Goal: Answer question/provide support

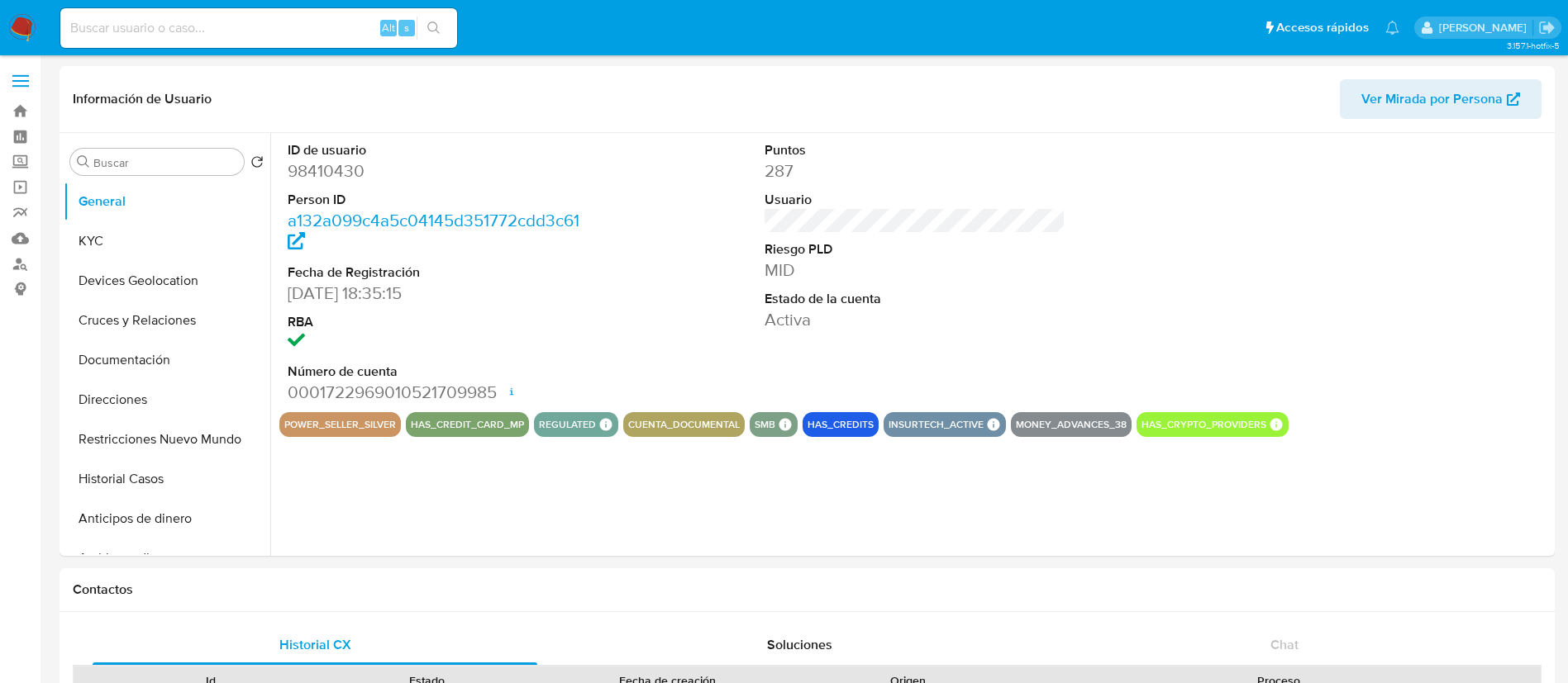
select select "10"
click at [33, 26] on img at bounding box center [23, 28] width 28 height 28
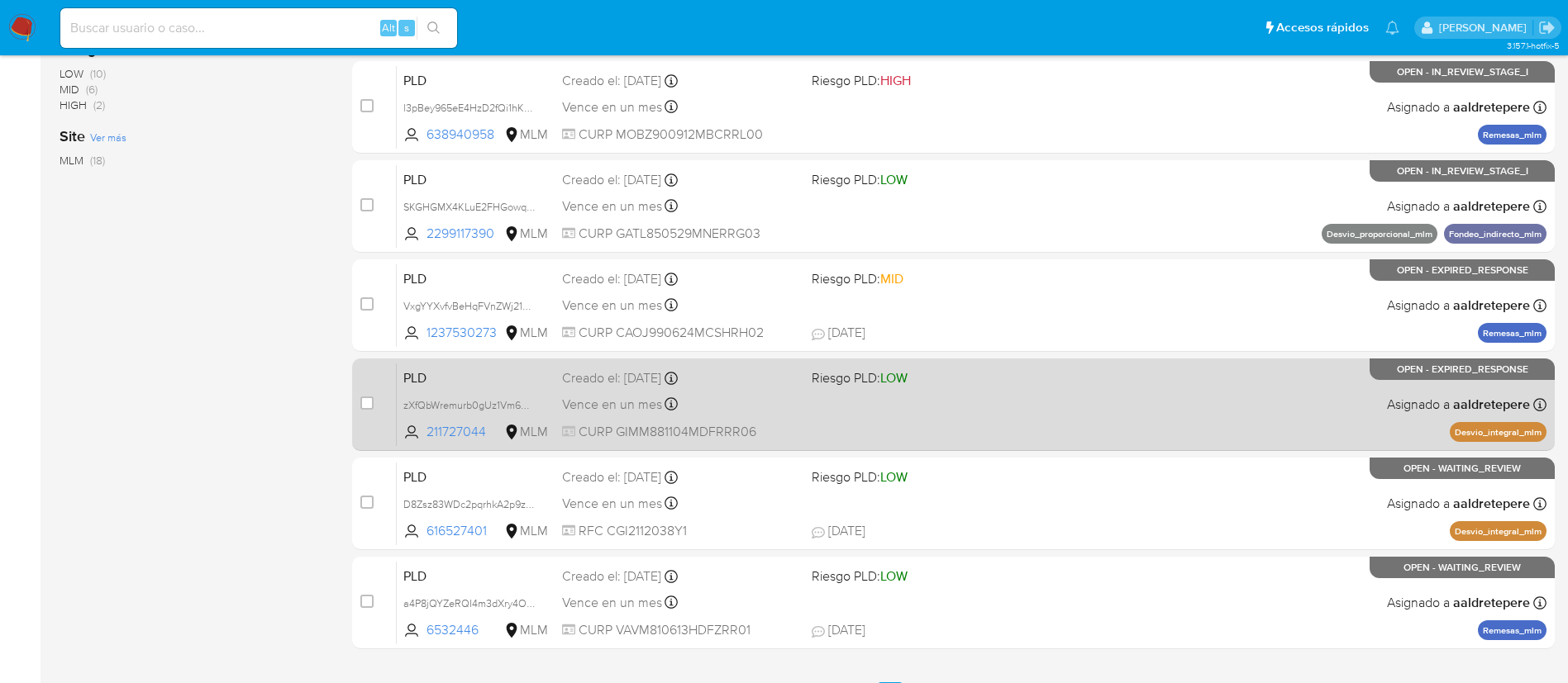
scroll to position [622, 0]
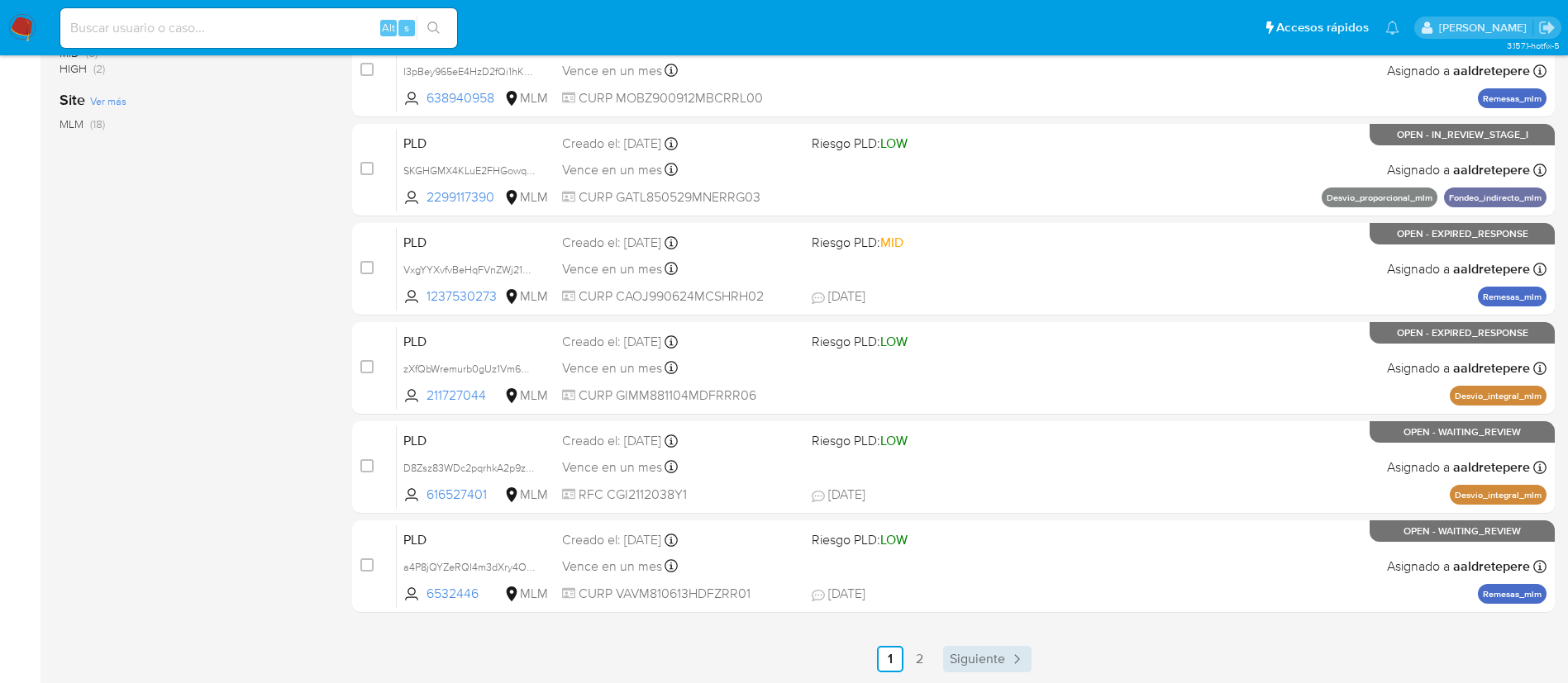
click at [1008, 665] on icon "Paginación" at bounding box center [1017, 660] width 17 height 17
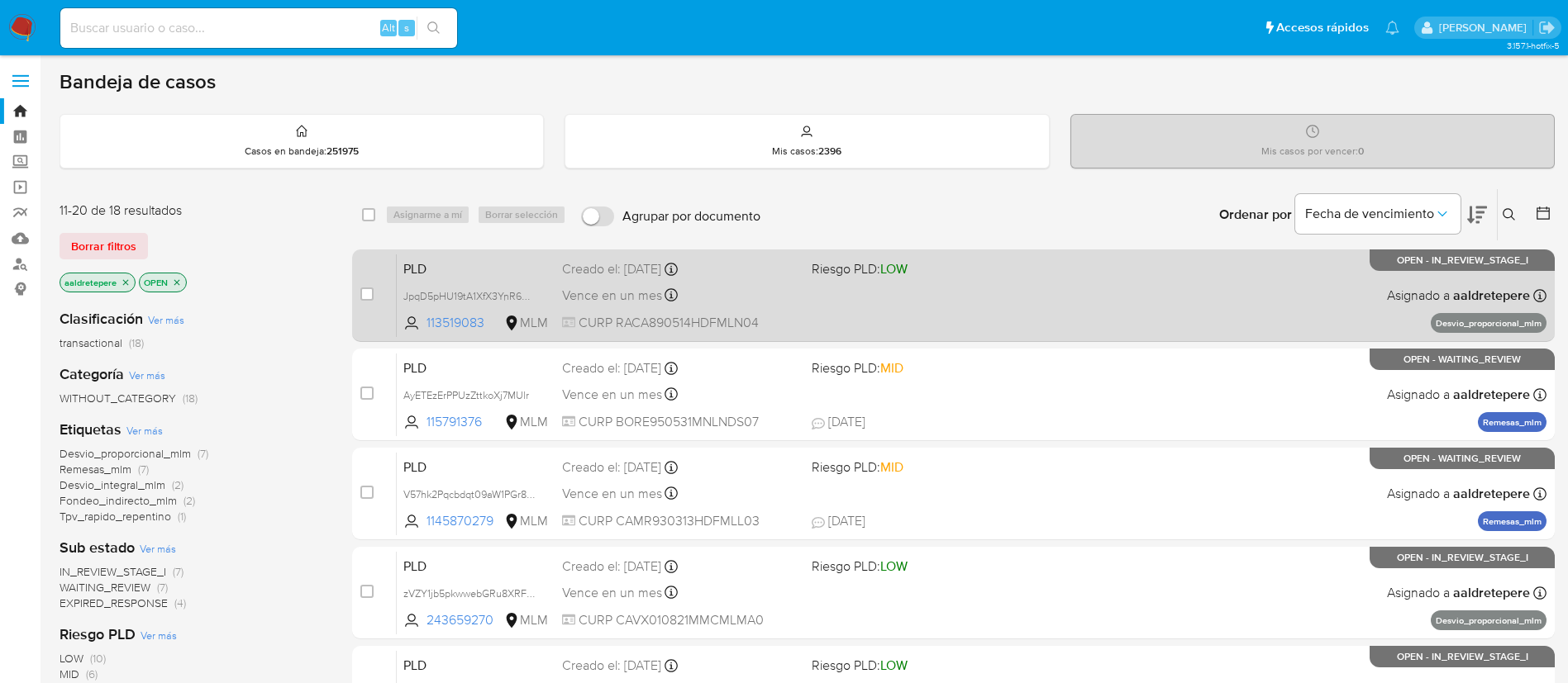
click at [1110, 294] on div "PLD JpqD5pHU19tA1XfX3YnR6eIW 113519083 MLM Riesgo PLD: LOW Creado el: 12/08/202…" at bounding box center [971, 296] width 1150 height 84
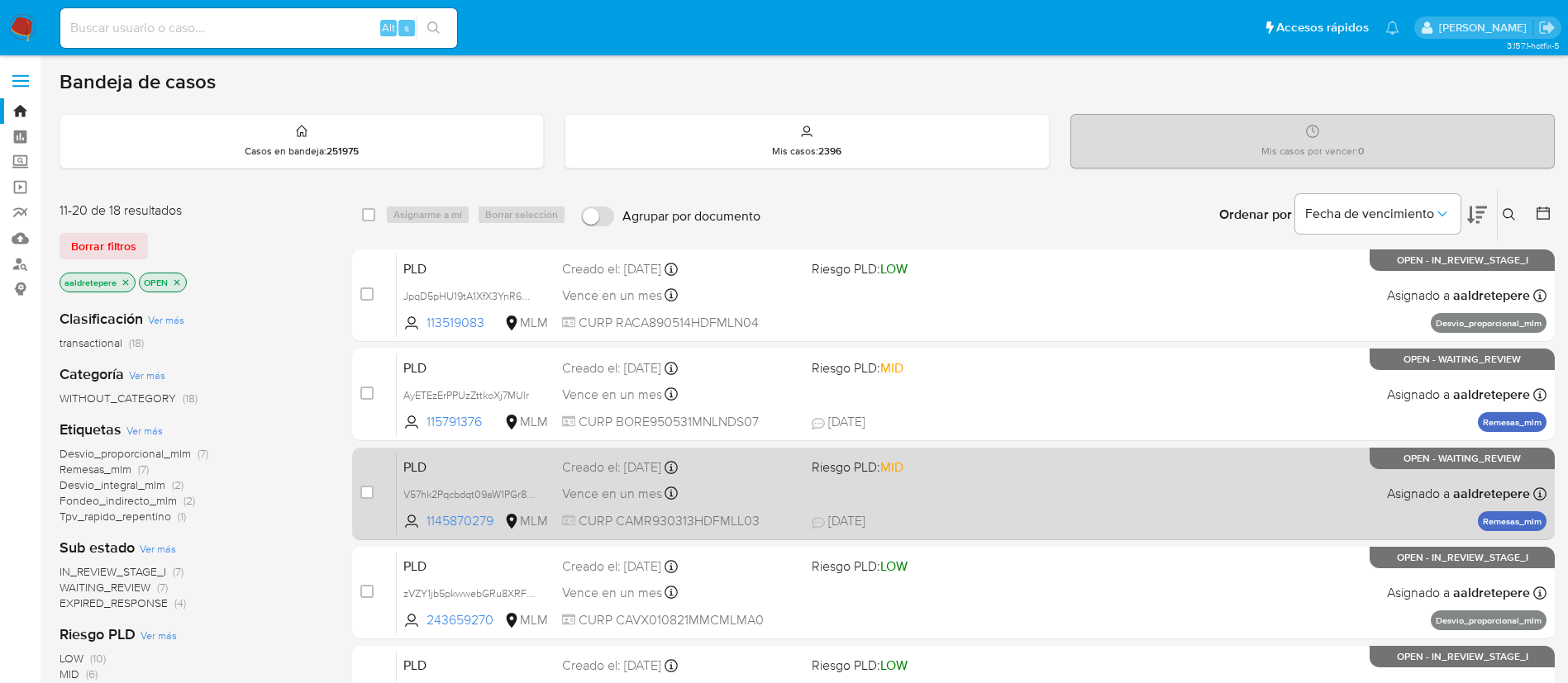
click at [1121, 486] on div "PLD V57hk2Pqcbdqt09aW1PGr878 1145870279 MLM Riesgo PLD: MID Creado el: 12/08/20…" at bounding box center [971, 494] width 1150 height 84
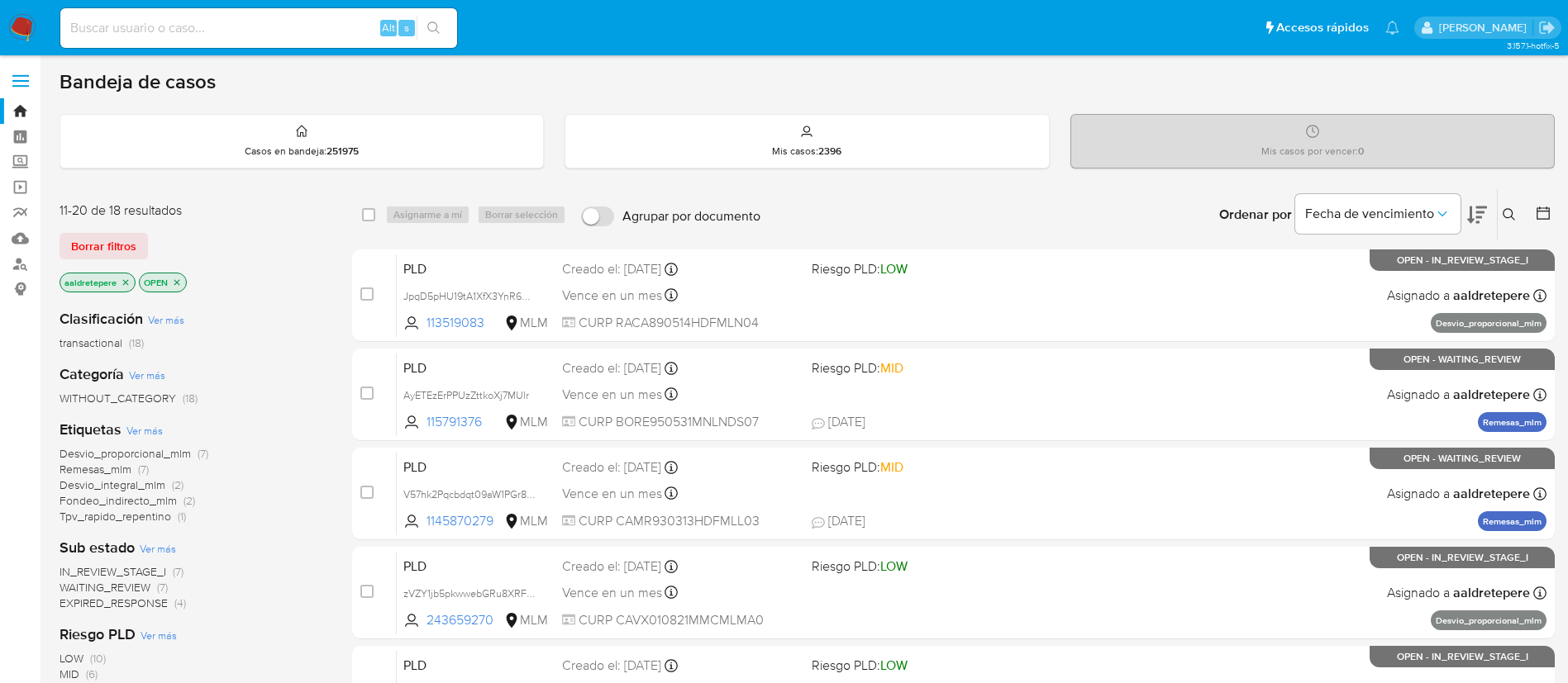
click at [208, 23] on input at bounding box center [258, 28] width 396 height 22
paste input "133848349"
type input "133848349"
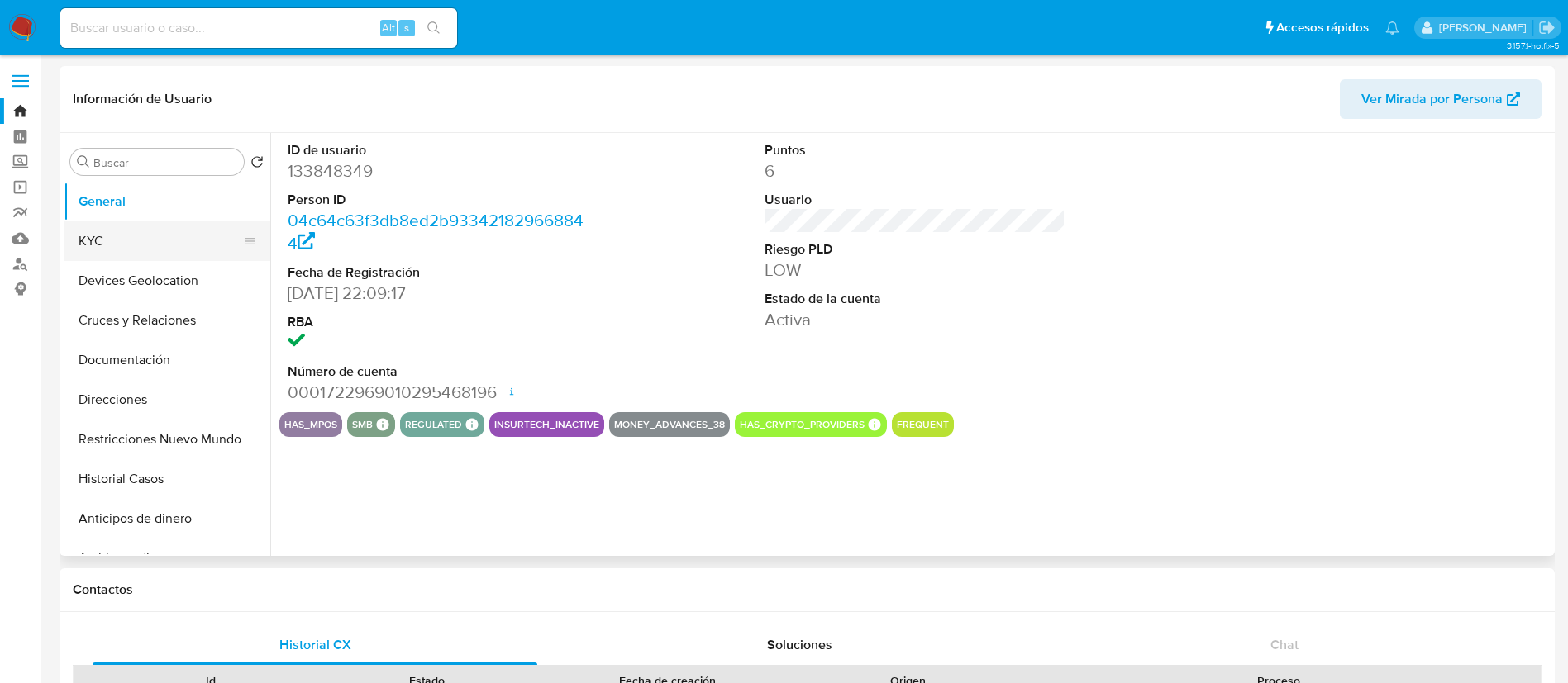
select select "10"
click at [180, 251] on button "KYC" at bounding box center [160, 241] width 194 height 39
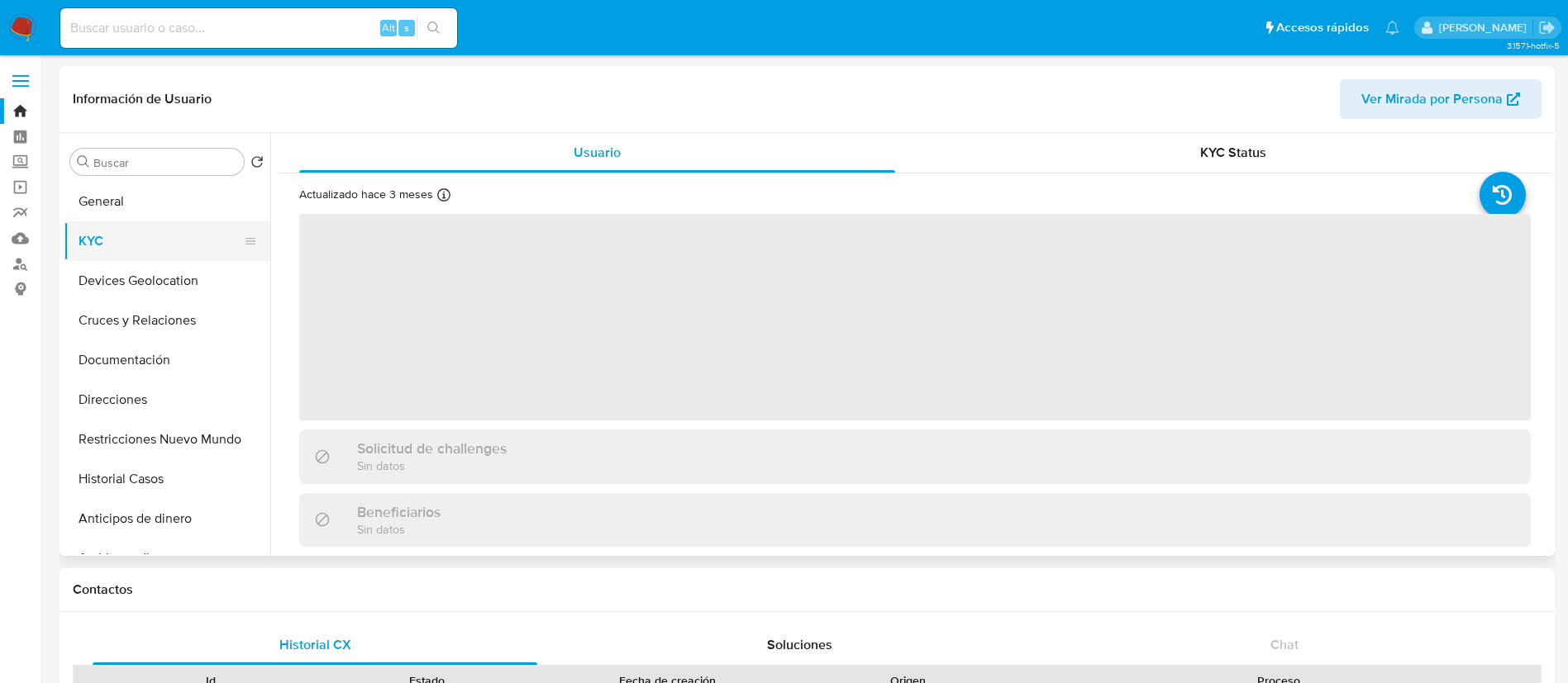
click at [122, 253] on button "KYC" at bounding box center [160, 241] width 194 height 39
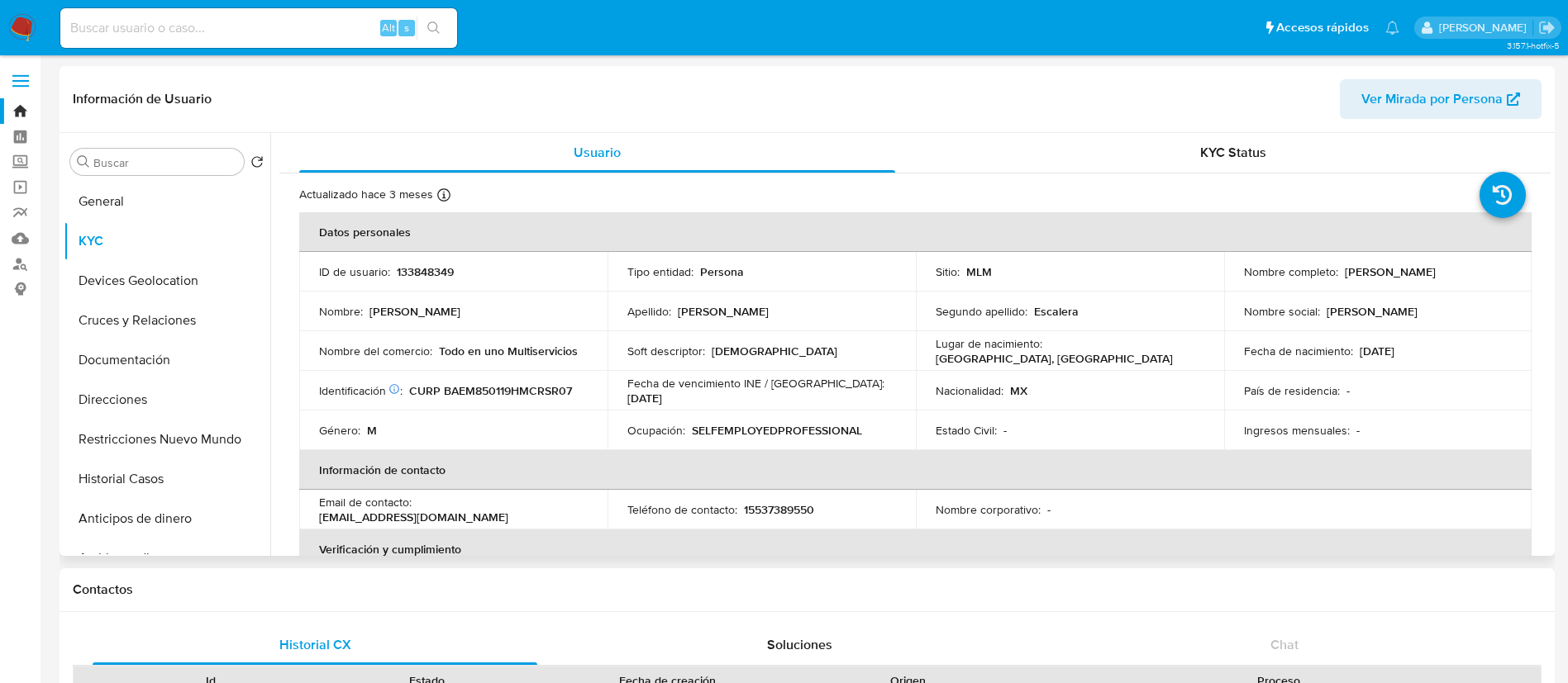
click at [449, 276] on p "133848349" at bounding box center [425, 272] width 57 height 15
copy p "133848349"
click at [1019, 412] on td "Estado Civil : -" at bounding box center [1070, 430] width 308 height 39
click at [27, 23] on img at bounding box center [23, 28] width 28 height 28
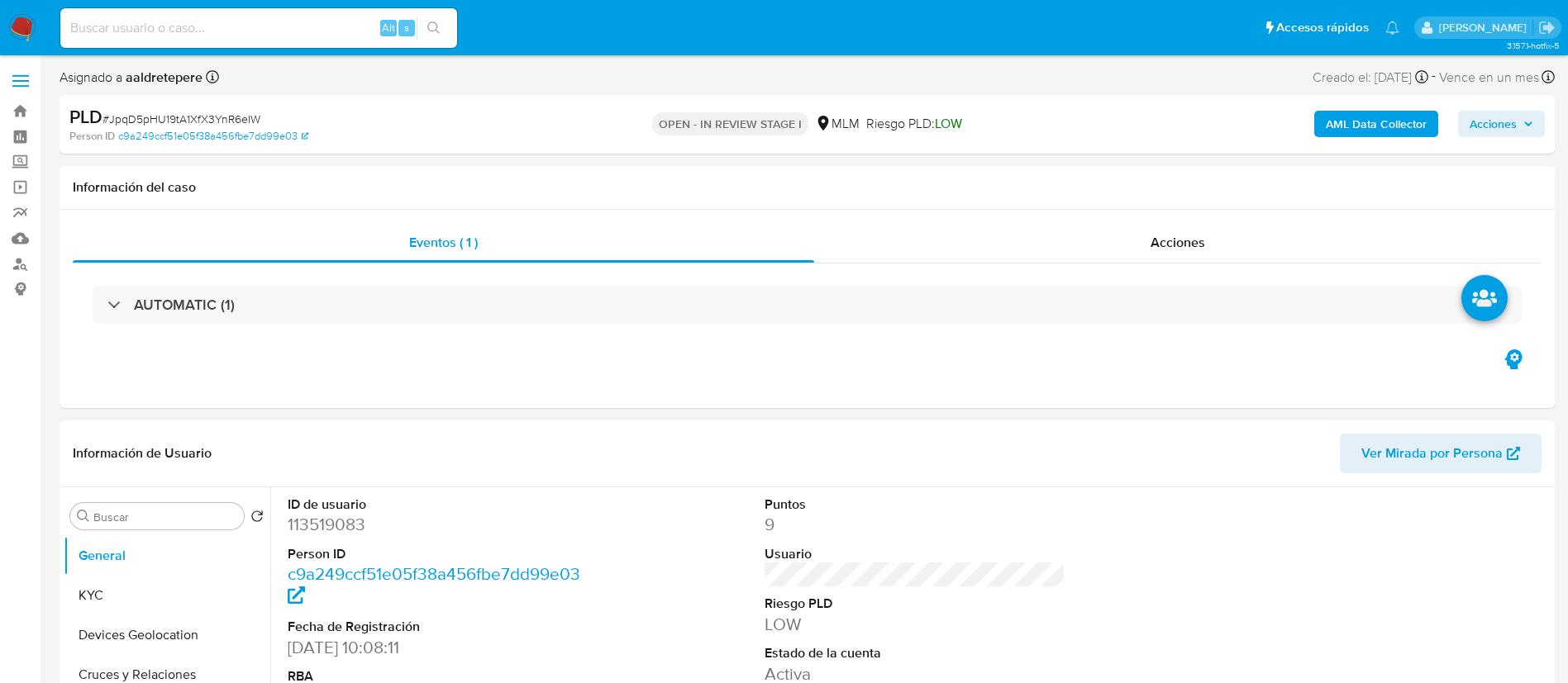
select select "10"
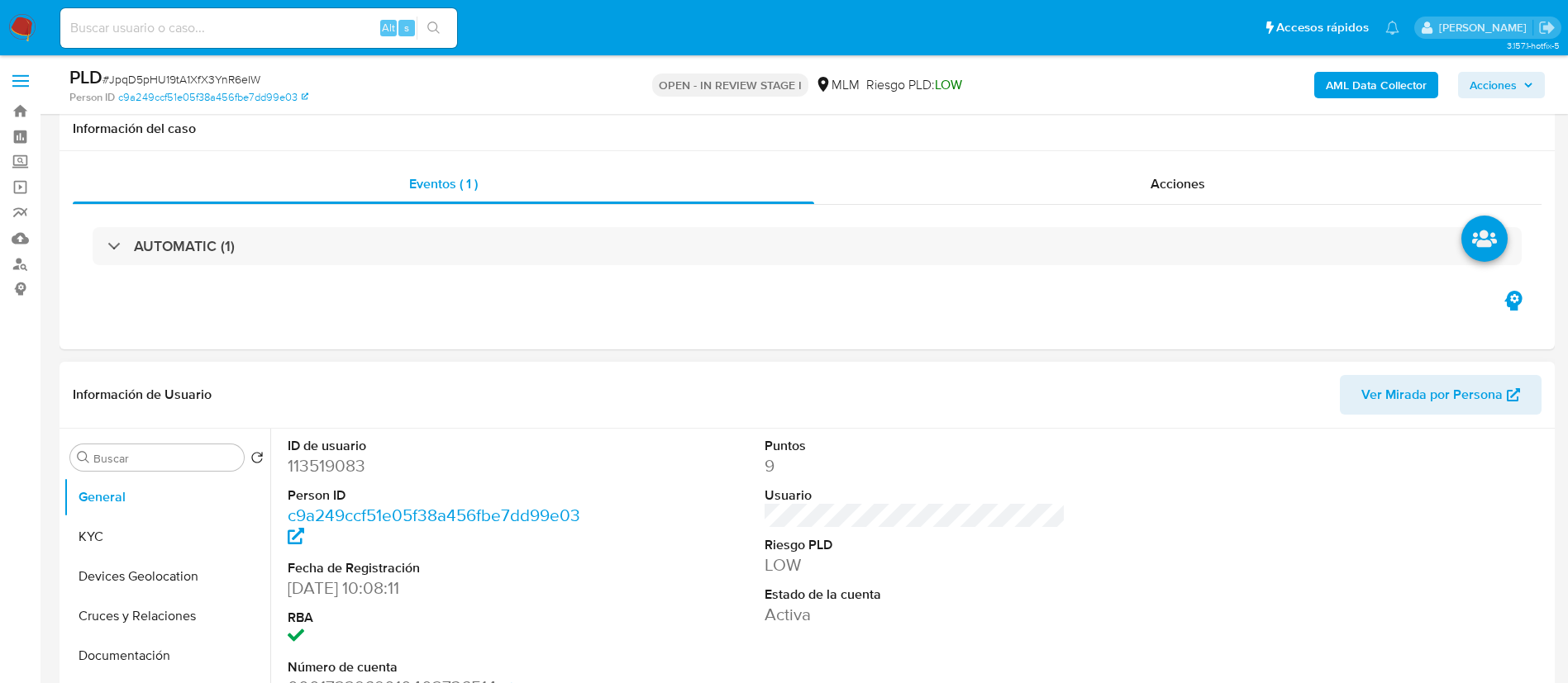
scroll to position [248, 0]
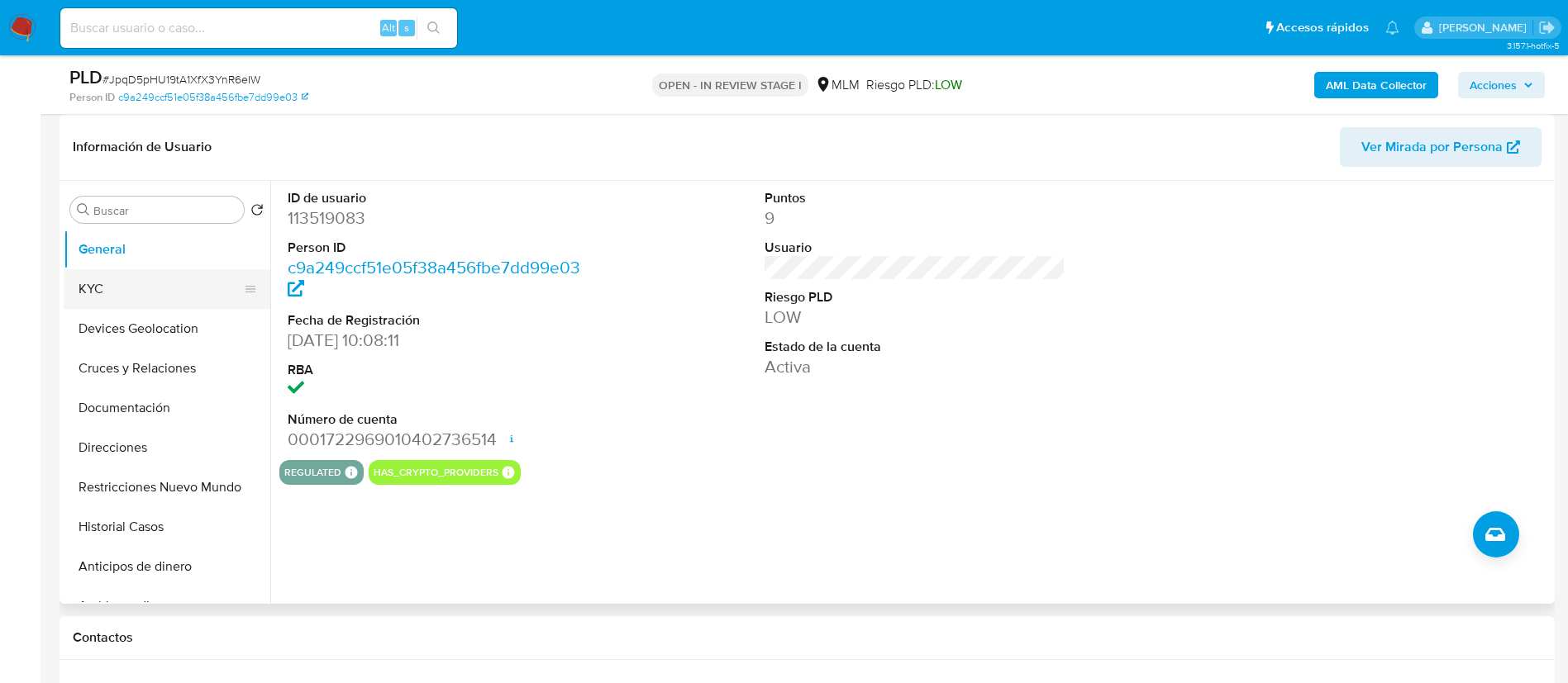
click at [117, 288] on button "KYC" at bounding box center [160, 288] width 194 height 39
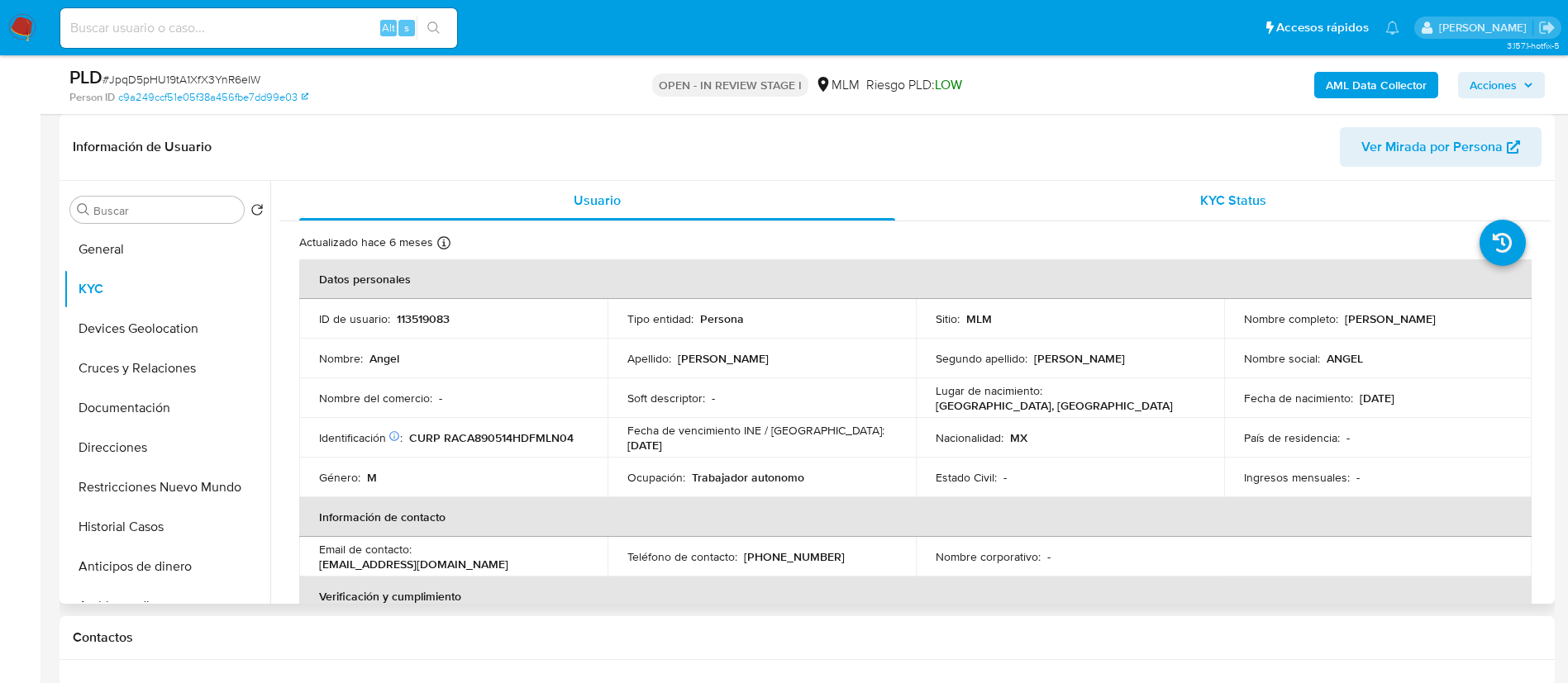
scroll to position [0, 0]
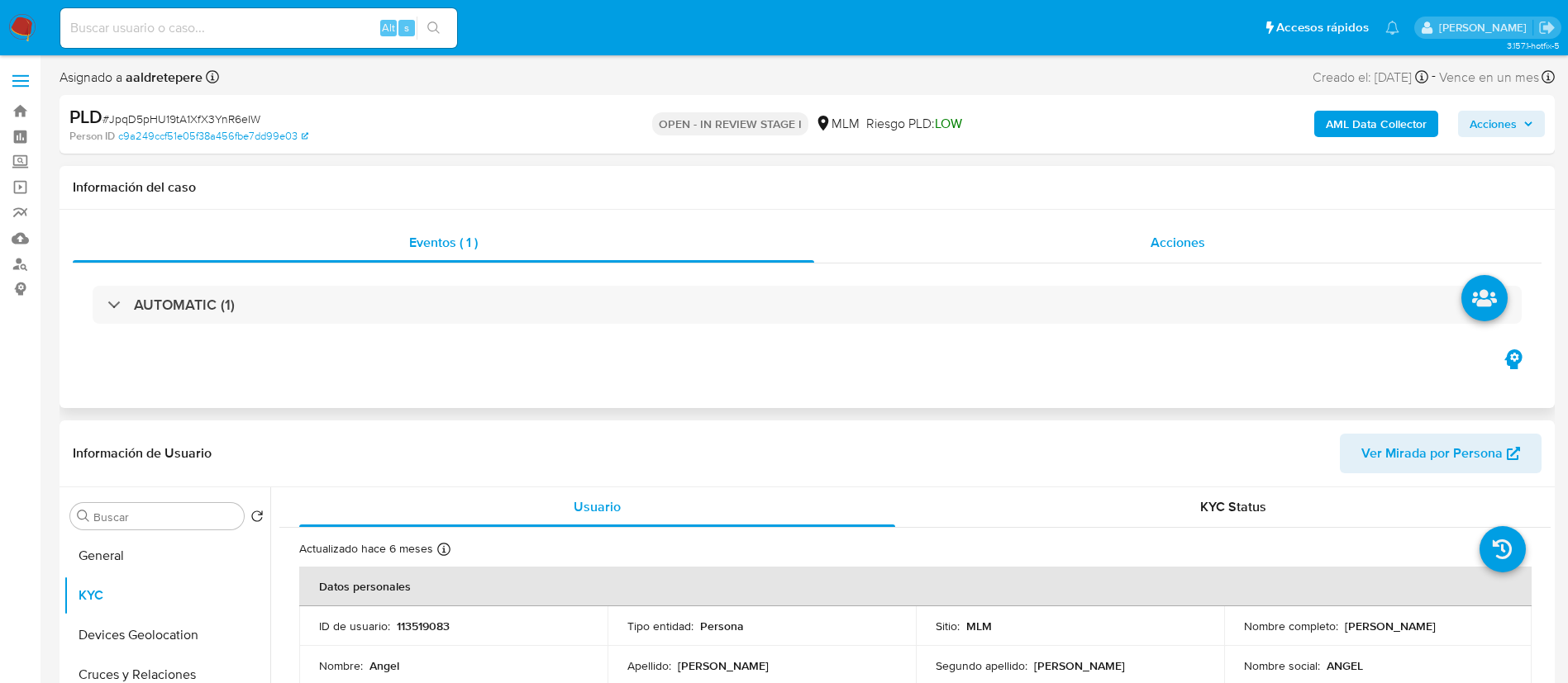
click at [1162, 246] on span "Acciones" at bounding box center [1177, 242] width 54 height 19
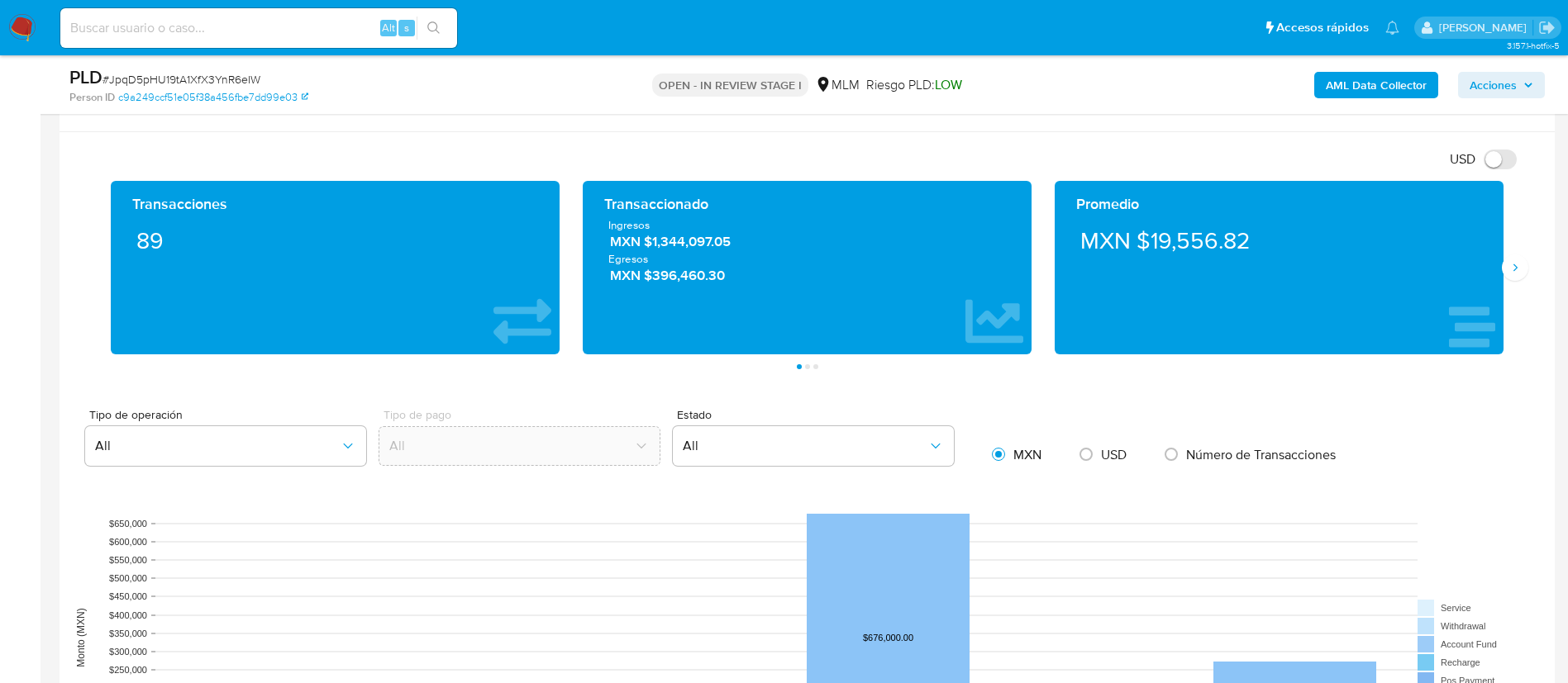
scroll to position [867, 0]
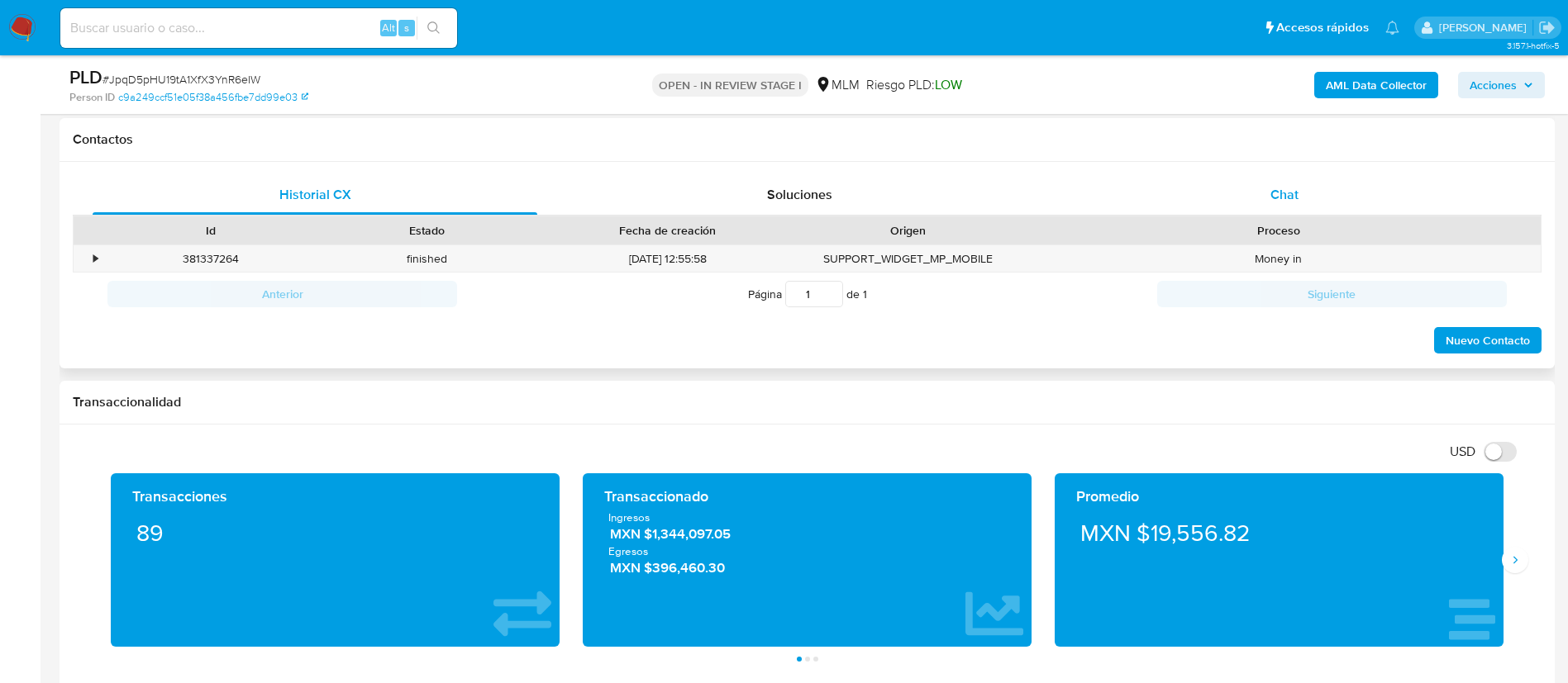
click at [1284, 184] on div "Chat" at bounding box center [1284, 194] width 444 height 39
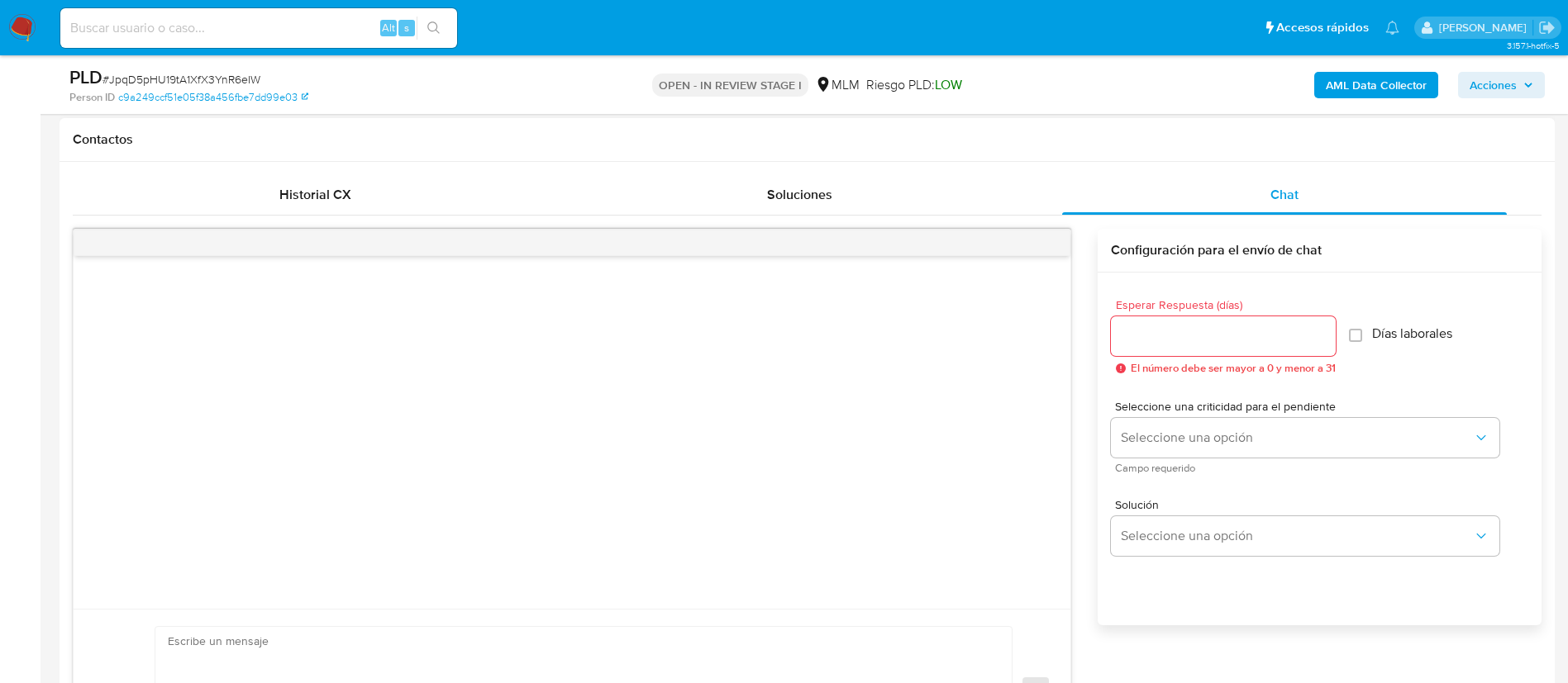
click at [1229, 351] on div at bounding box center [1223, 336] width 225 height 39
click at [1224, 340] on input "Esperar Respuesta (días)" at bounding box center [1223, 337] width 225 height 22
type input "5"
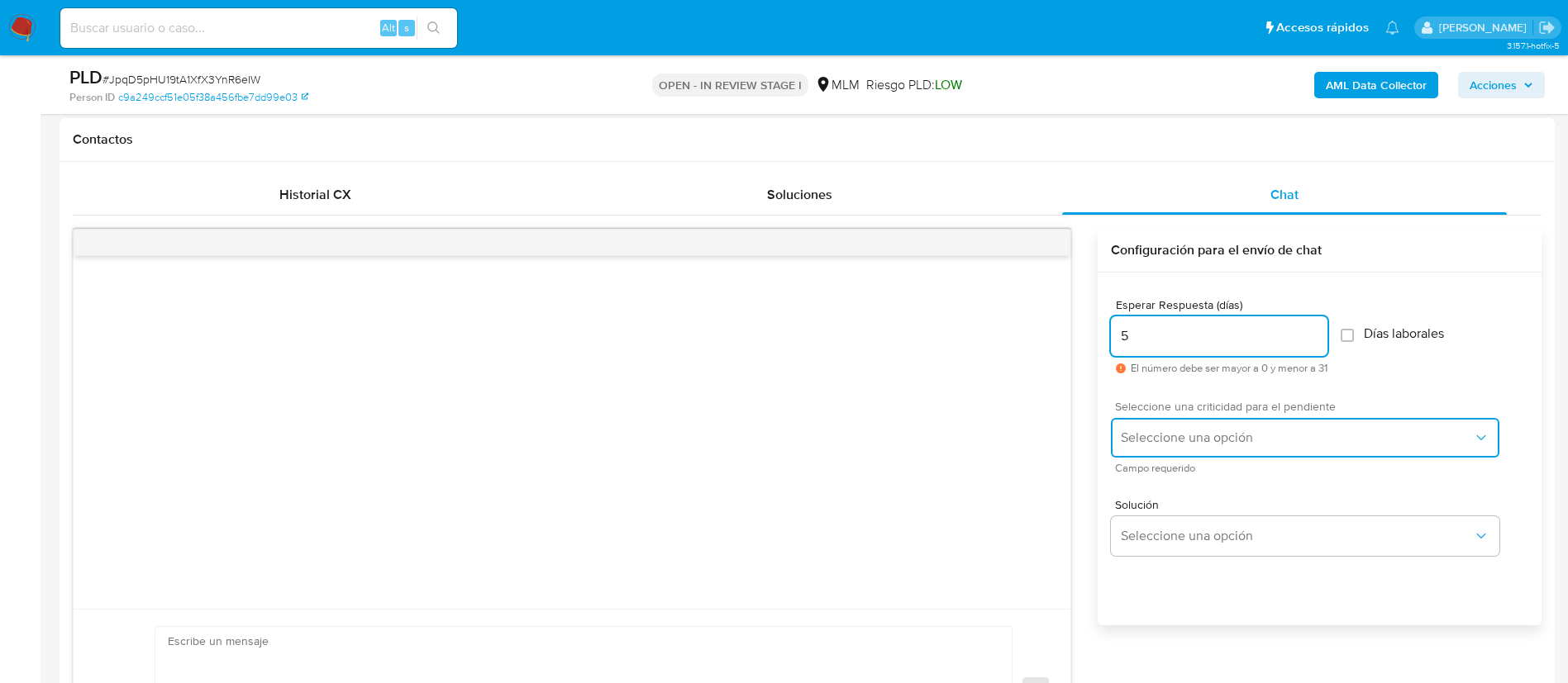
click at [1195, 442] on span "Seleccione una opción" at bounding box center [1296, 438] width 352 height 17
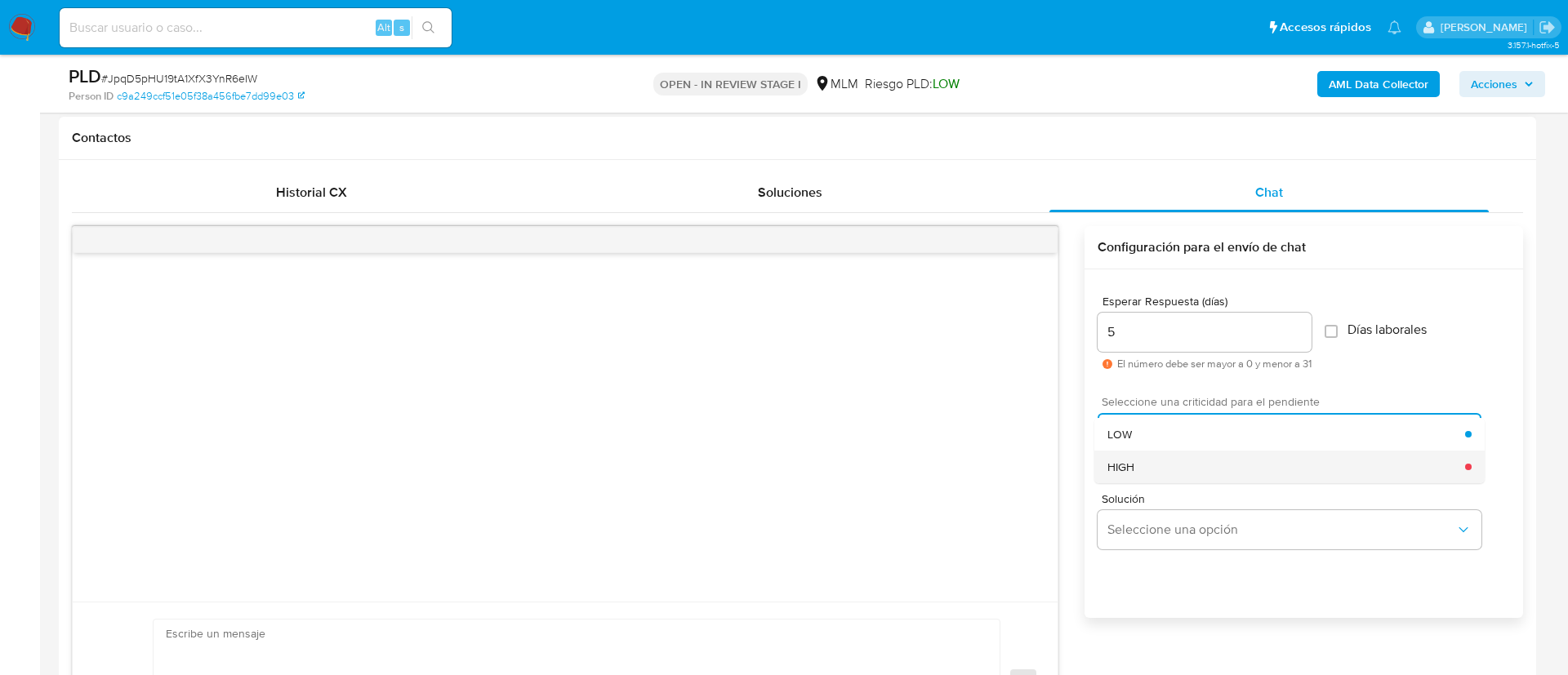
click at [1161, 471] on div "HIGH" at bounding box center [1286, 466] width 358 height 32
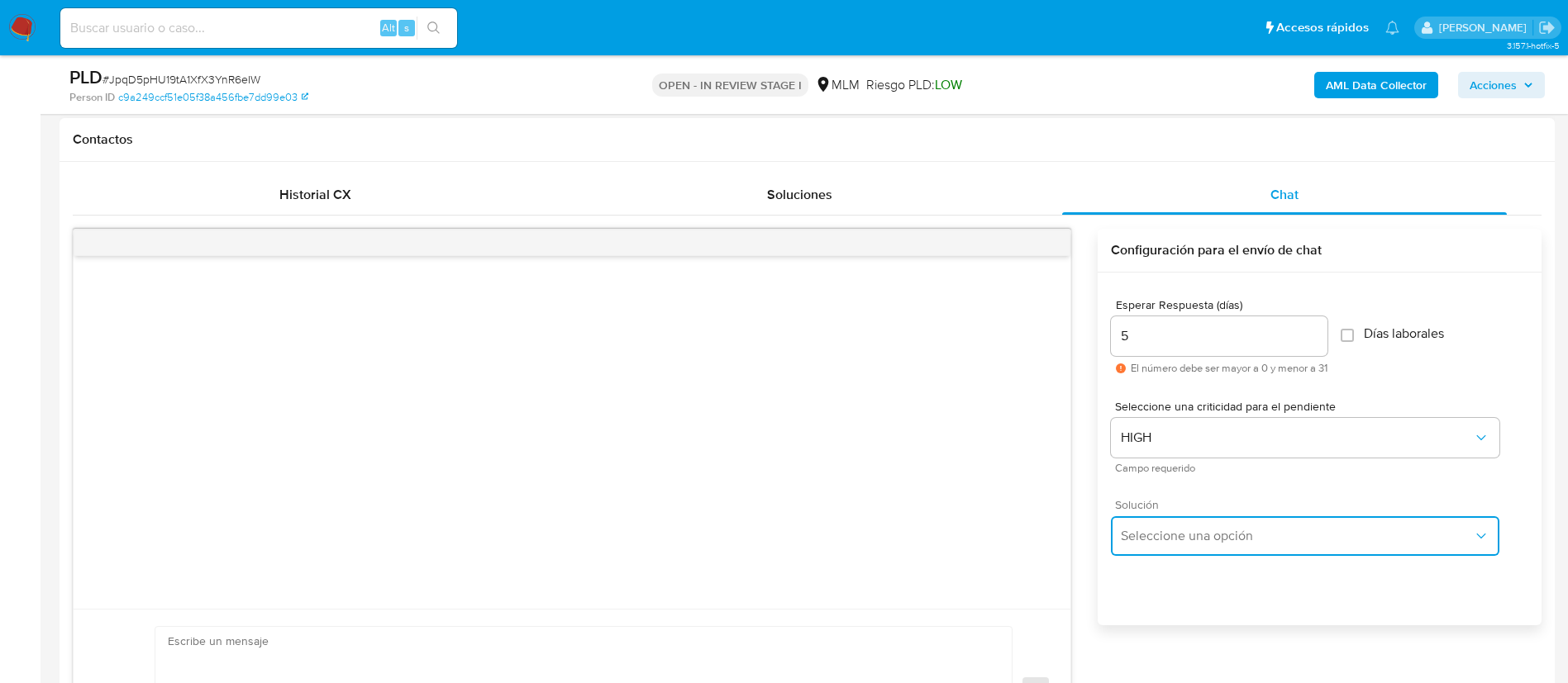
click at [1208, 551] on button "Seleccione una opción" at bounding box center [1304, 536] width 388 height 39
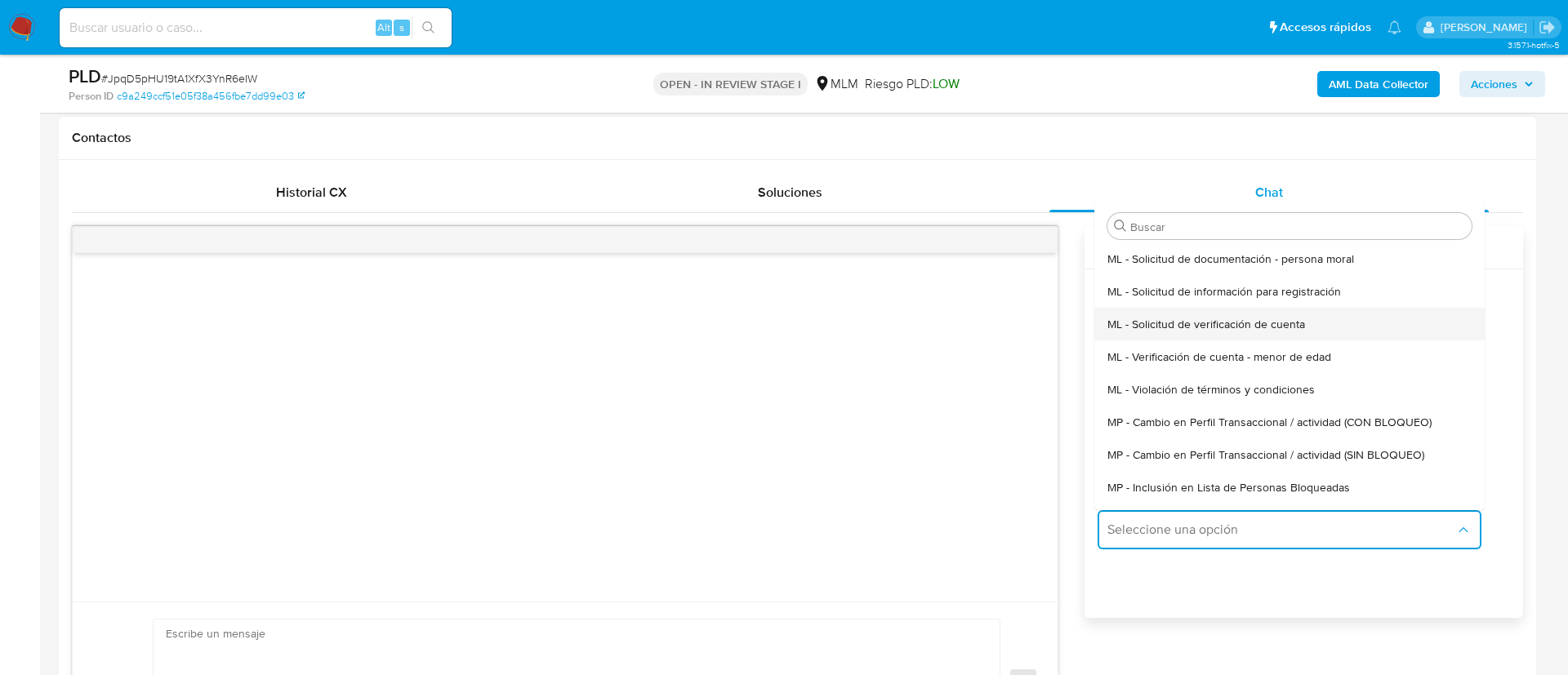
click at [1180, 318] on span "ML - Solicitud de verificación de cuenta" at bounding box center [1206, 325] width 198 height 15
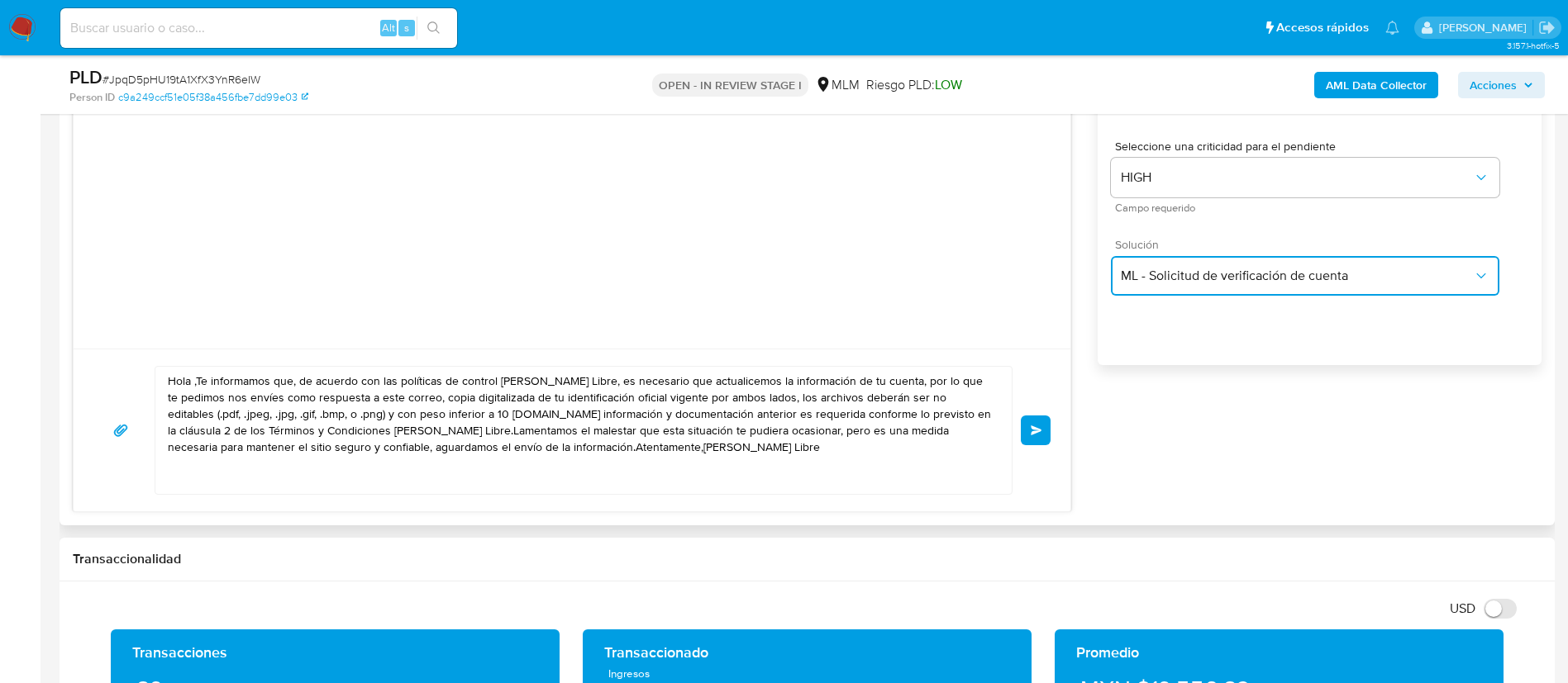
scroll to position [1239, 0]
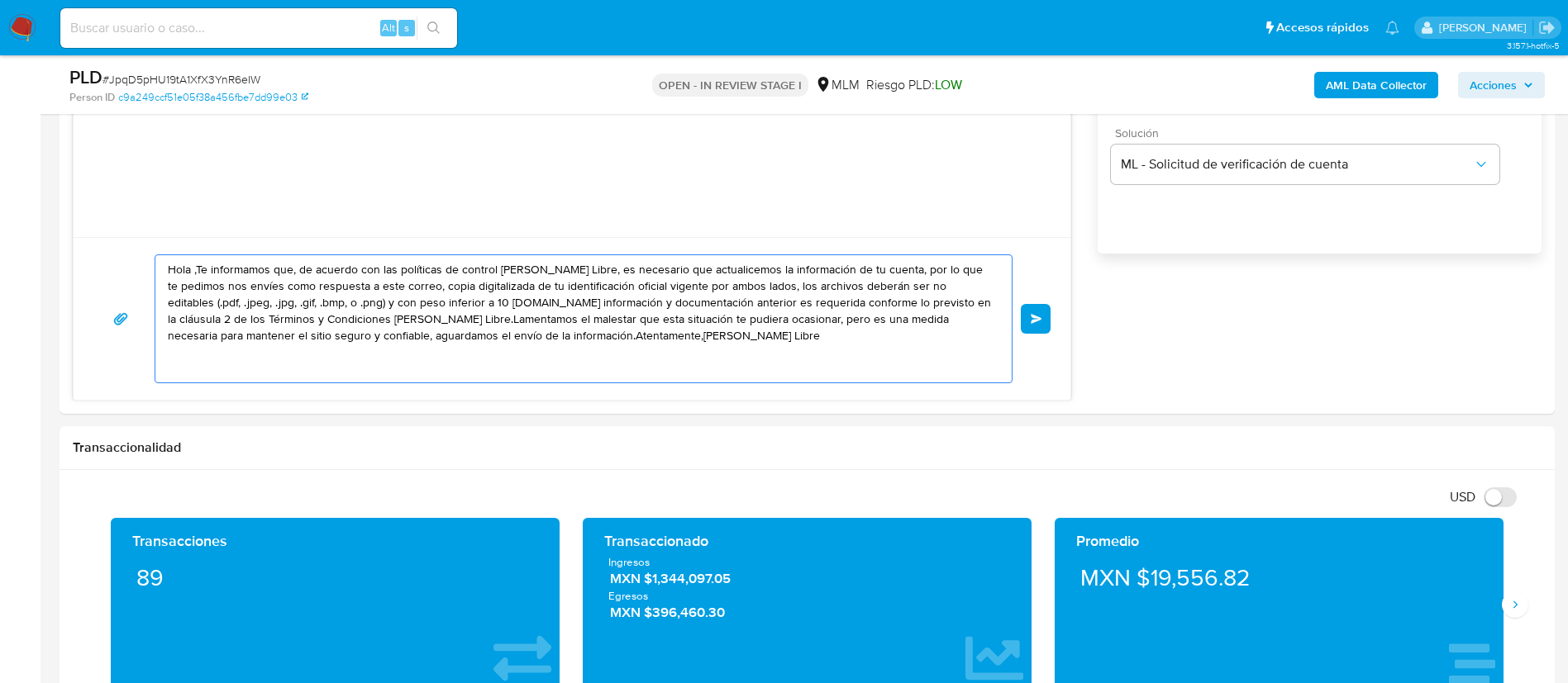
drag, startPoint x: 632, startPoint y: 344, endPoint x: 0, endPoint y: 193, distance: 649.8
click at [0, 193] on section "Bandeja Tablero Screening Búsqueda en Listas Watchlist Herramientas Operaciones…" at bounding box center [784, 642] width 1568 height 3764
paste textarea "ESTIMADO ANGEL RAMIRO CALDERON Te comunicamos que se ha identificado un cambio …"
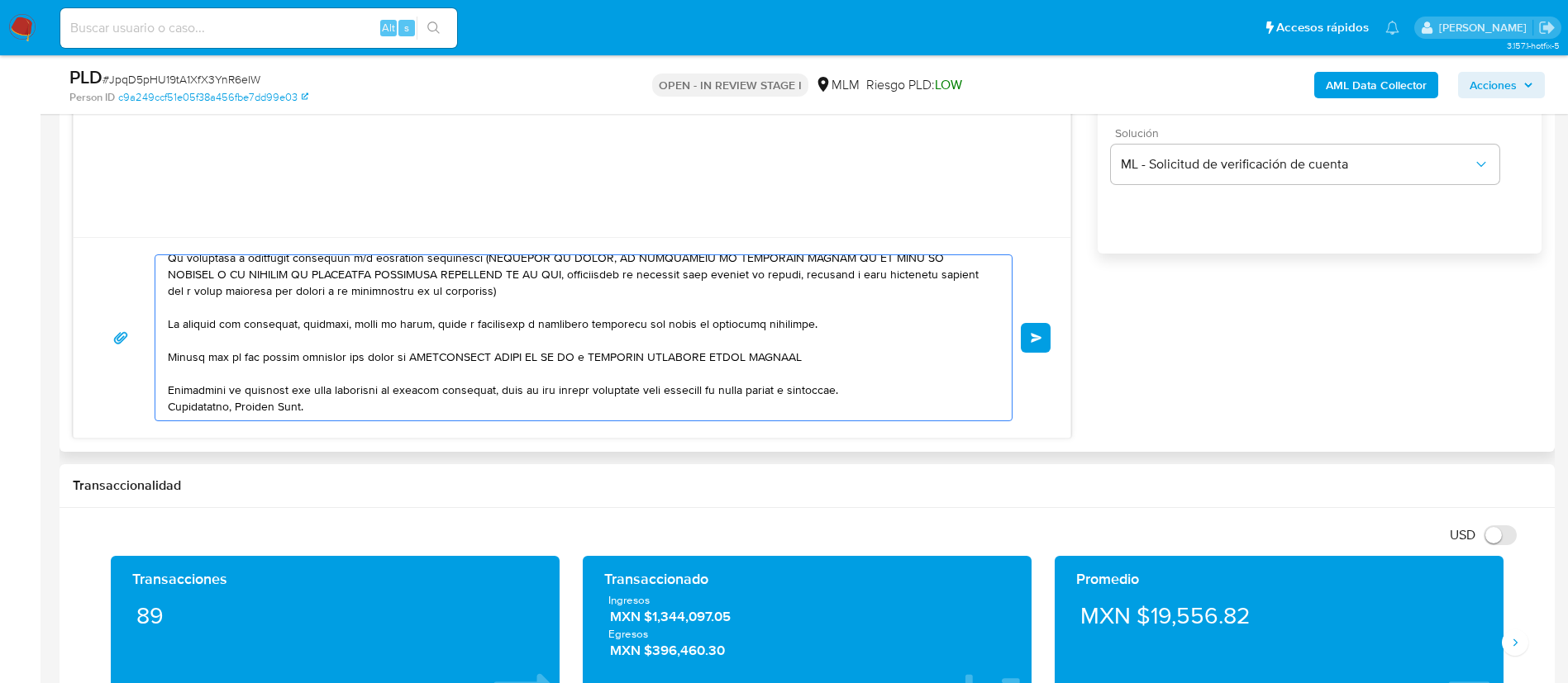
scroll to position [0, 0]
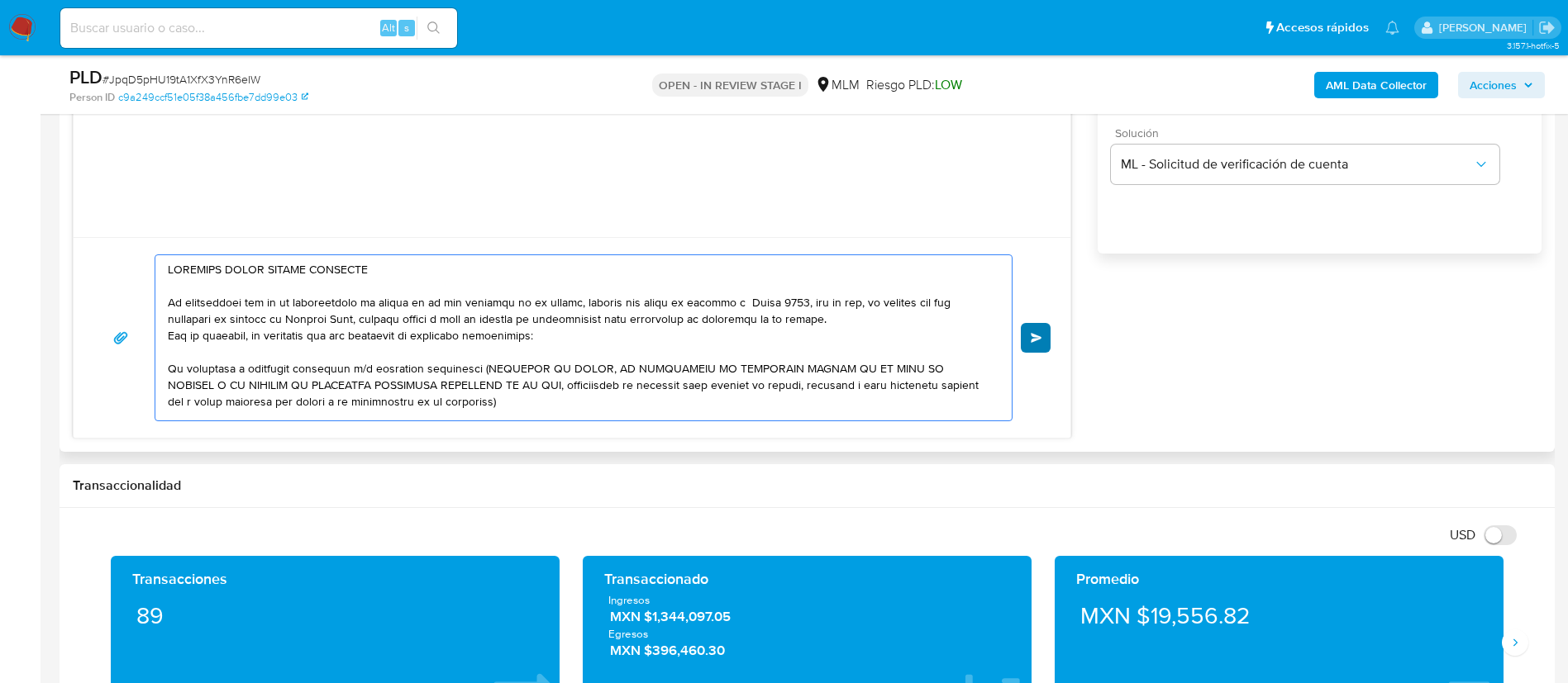
type textarea "ESTIMADO ANGEL RAMIRO CALDERON Te comunicamos que se ha identificado un cambio …"
click at [1038, 339] on span "Enviar" at bounding box center [1037, 338] width 12 height 10
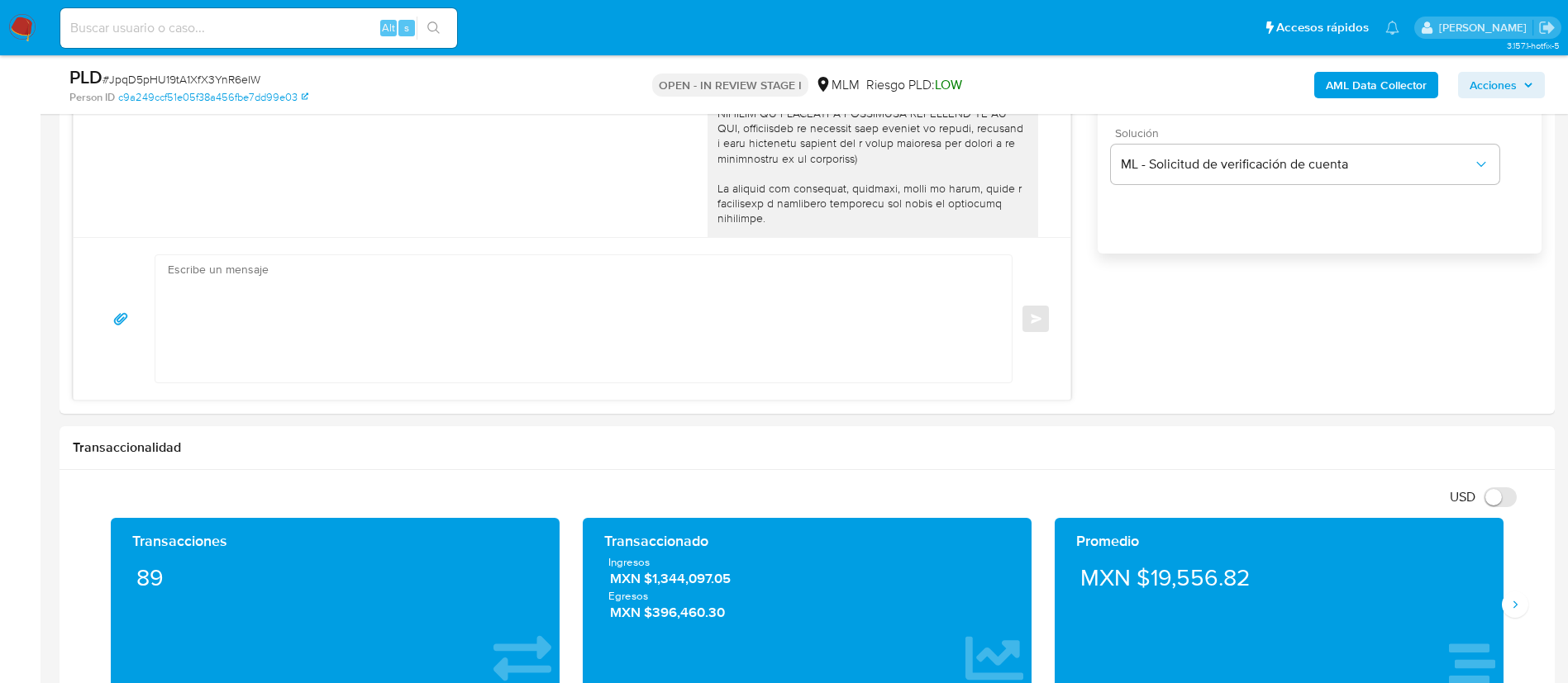
scroll to position [163, 0]
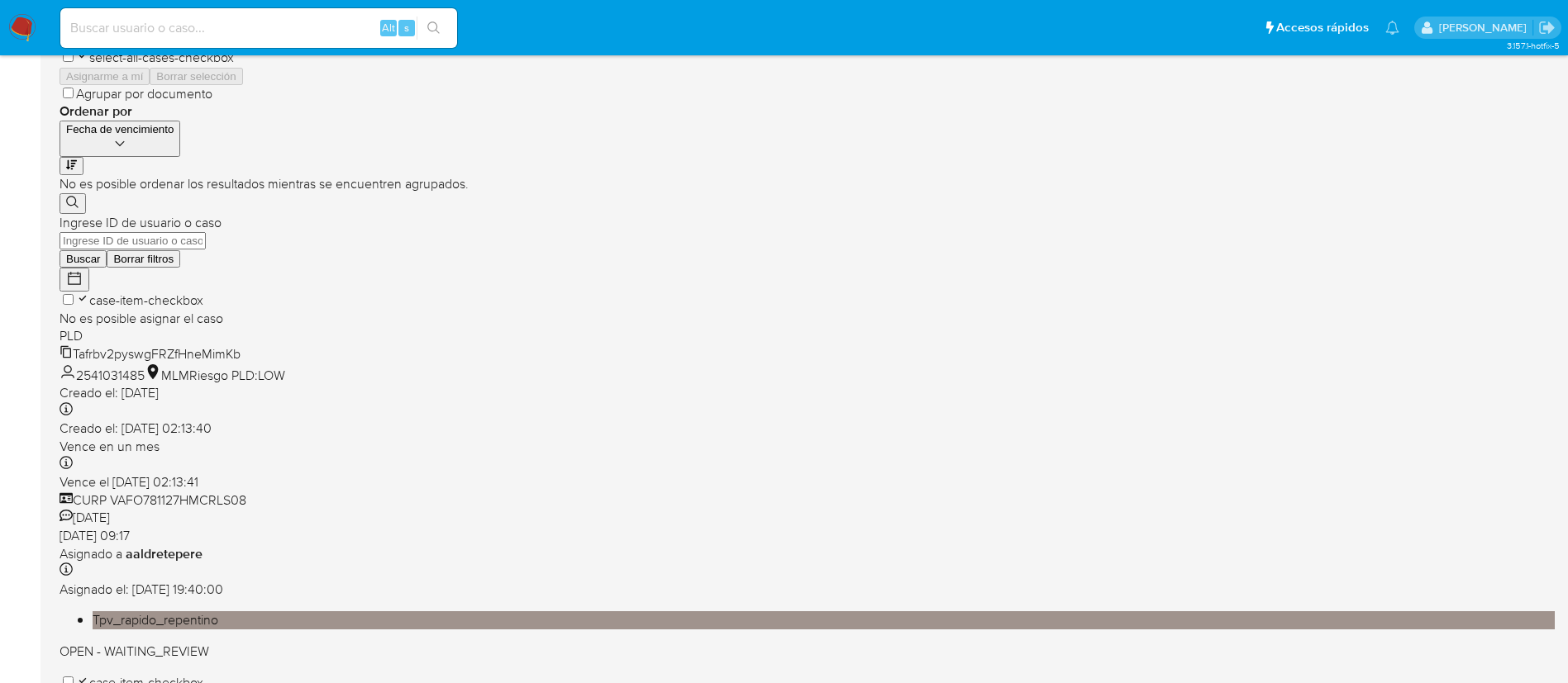
scroll to position [620, 0]
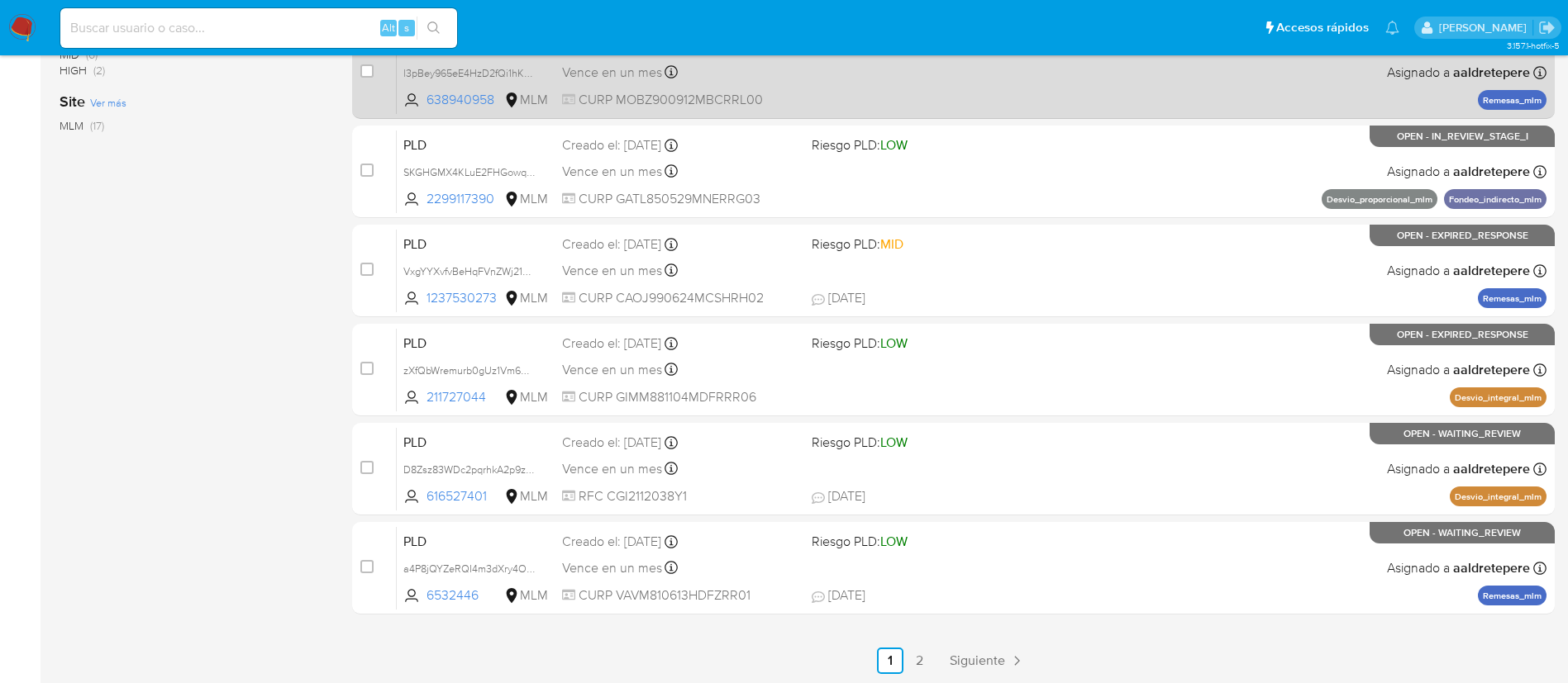
click at [999, 658] on span "Siguiente" at bounding box center [977, 661] width 55 height 13
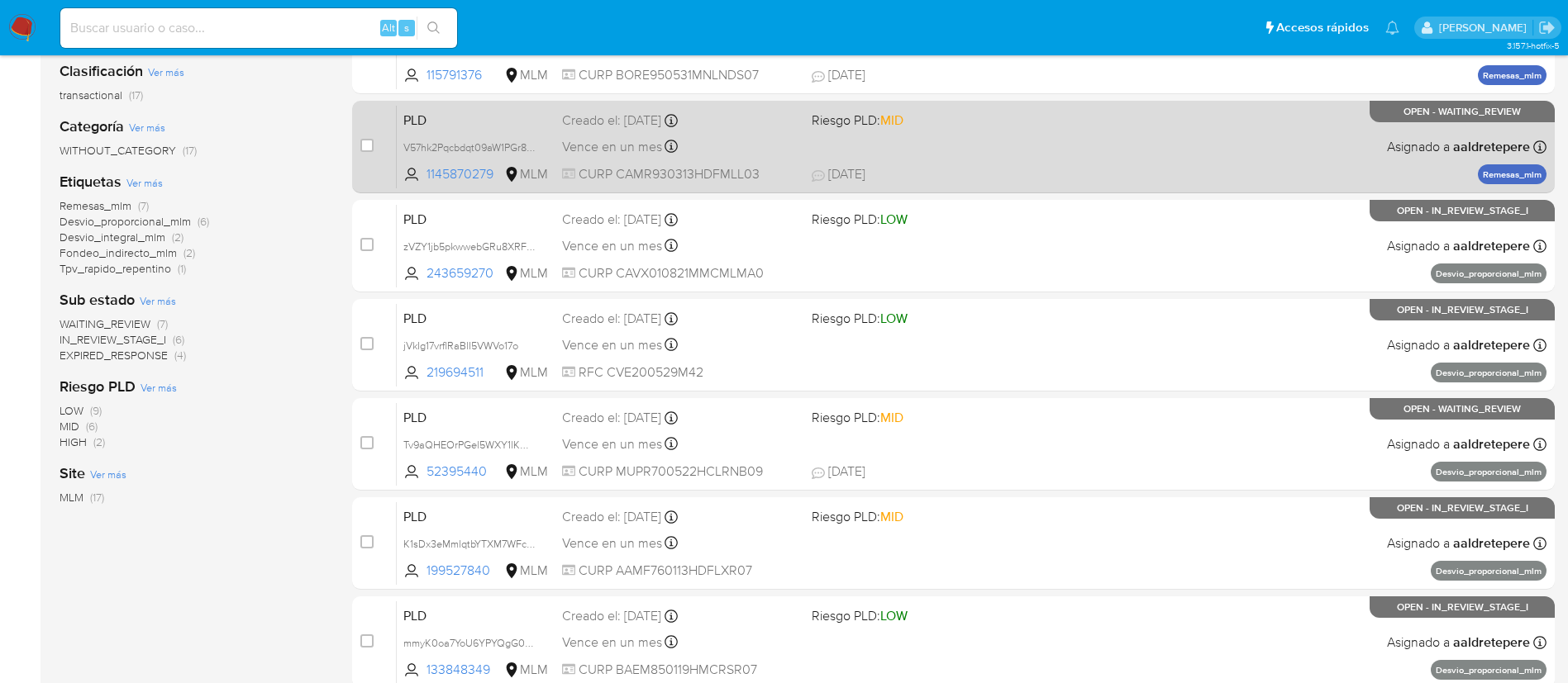
scroll to position [324, 0]
